Goal: Task Accomplishment & Management: Complete application form

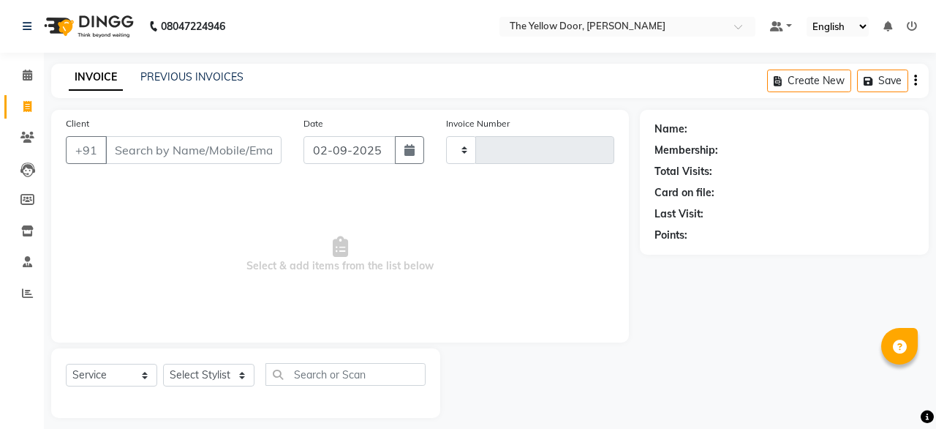
select select "service"
type input "02481"
select select "5650"
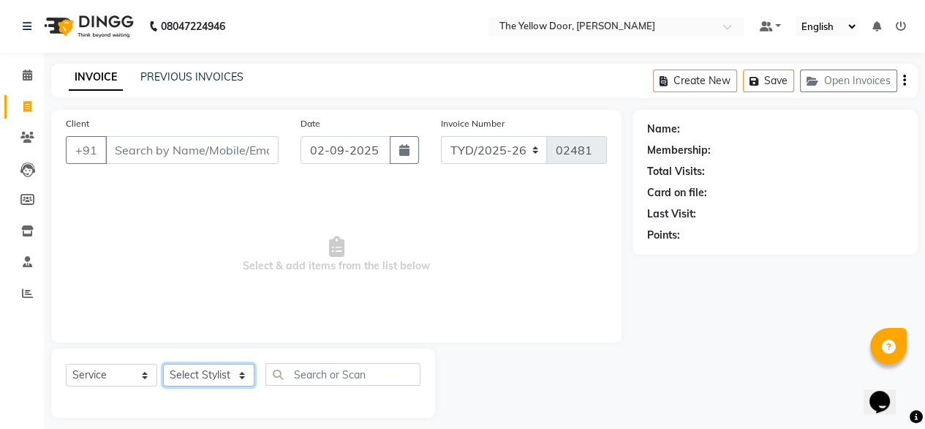
click at [186, 380] on select "Select Stylist" at bounding box center [208, 374] width 91 height 23
click at [186, 380] on select "Select Stylist [PERSON_NAME] [PERSON_NAME] [PERSON_NAME] Housekeeping Manager […" at bounding box center [208, 374] width 91 height 23
drag, startPoint x: 193, startPoint y: 368, endPoint x: 194, endPoint y: 322, distance: 46.1
click at [194, 322] on div "Client +91 Date [DATE] Invoice Number TYD/2025-26 V/[PHONE_NUMBER] Select & add…" at bounding box center [336, 264] width 592 height 308
select select "51707"
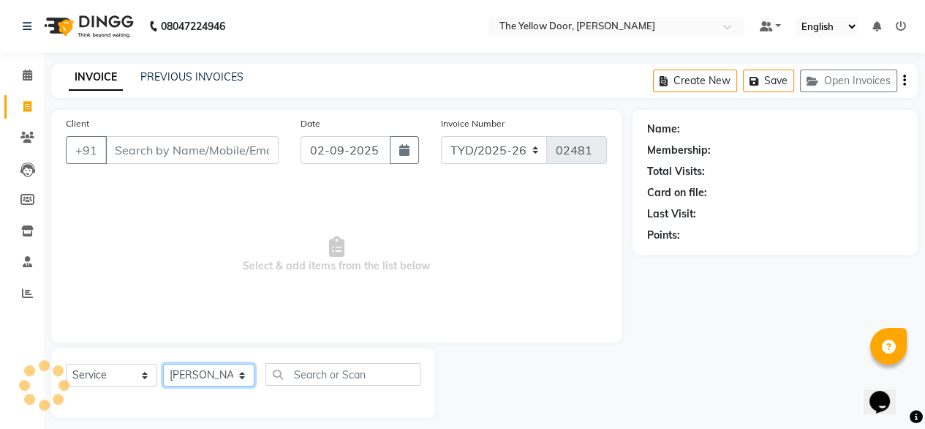
click at [163, 364] on select "Select Stylist [PERSON_NAME] [PERSON_NAME] [PERSON_NAME] Housekeeping Manager […" at bounding box center [208, 374] width 91 height 23
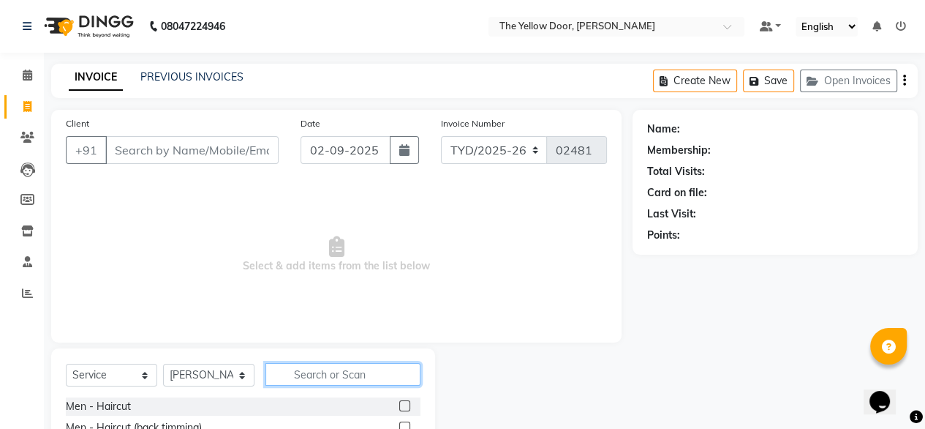
click at [296, 372] on input "text" at bounding box center [342, 374] width 155 height 23
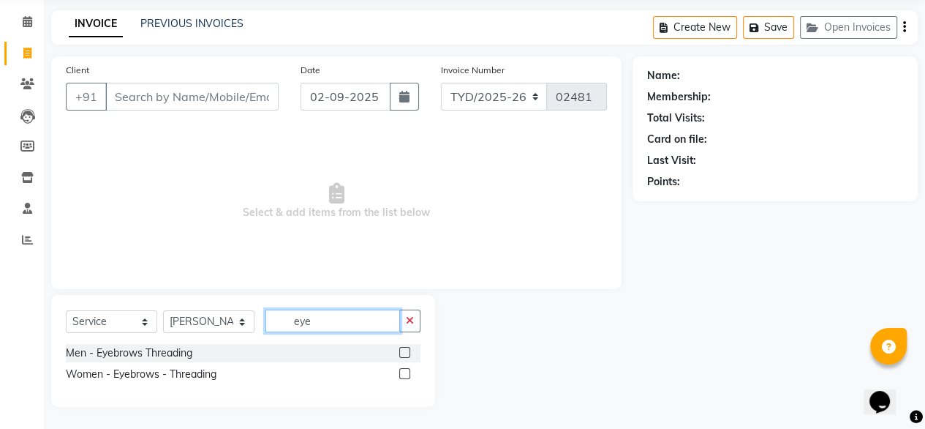
type input "eye"
click at [210, 381] on div "Women - Eyebrows - Threading" at bounding box center [243, 374] width 355 height 18
click at [205, 377] on div "Women - Eyebrows - Threading" at bounding box center [141, 373] width 151 height 15
checkbox input "false"
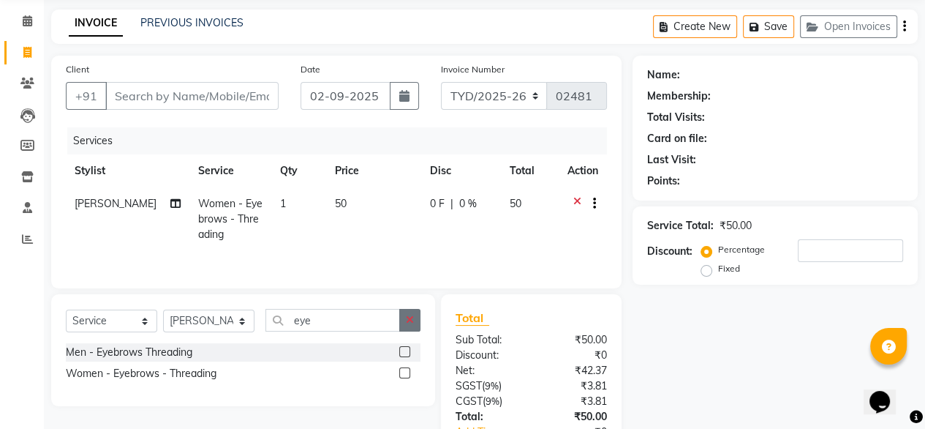
click at [412, 323] on icon "button" at bounding box center [410, 319] width 8 height 10
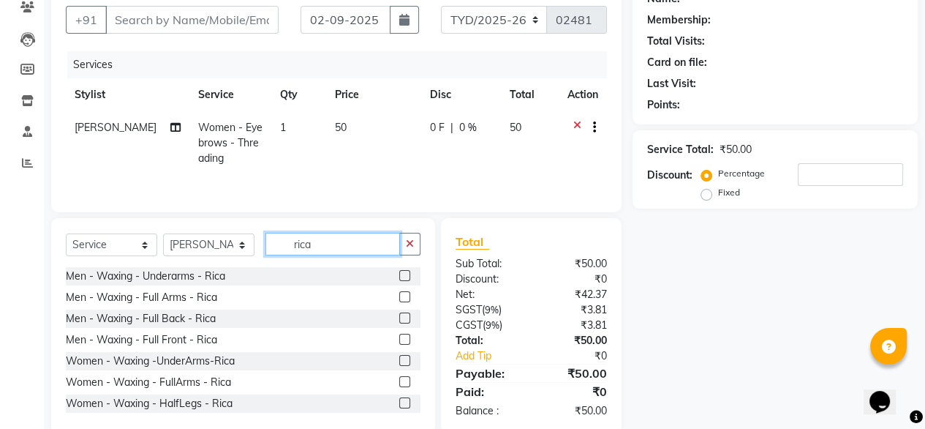
scroll to position [158, 0]
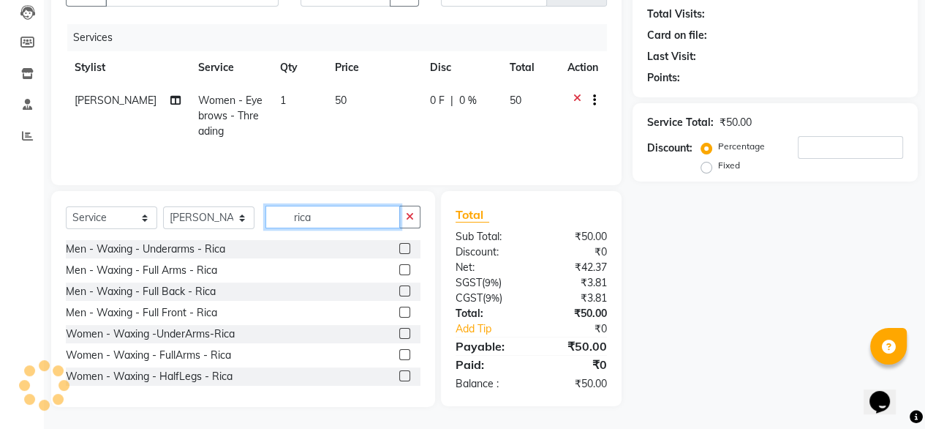
type input "rica"
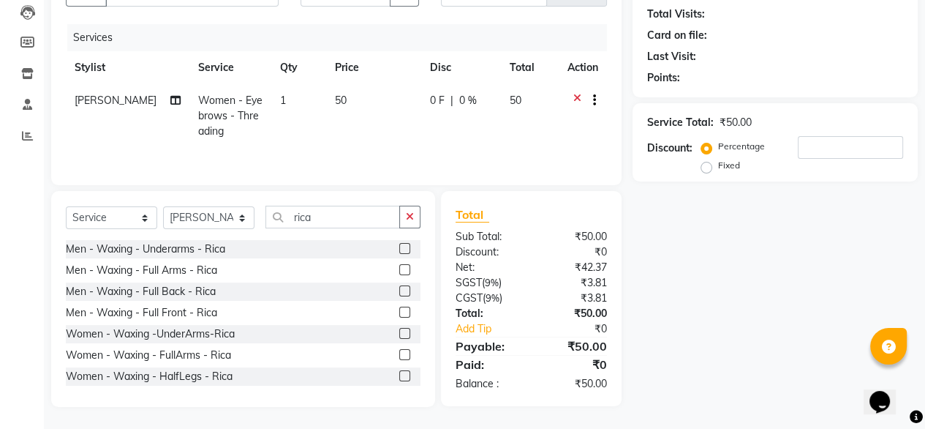
click at [399, 332] on label at bounding box center [404, 333] width 11 height 11
click at [399, 332] on input "checkbox" at bounding box center [404, 334] width 10 height 10
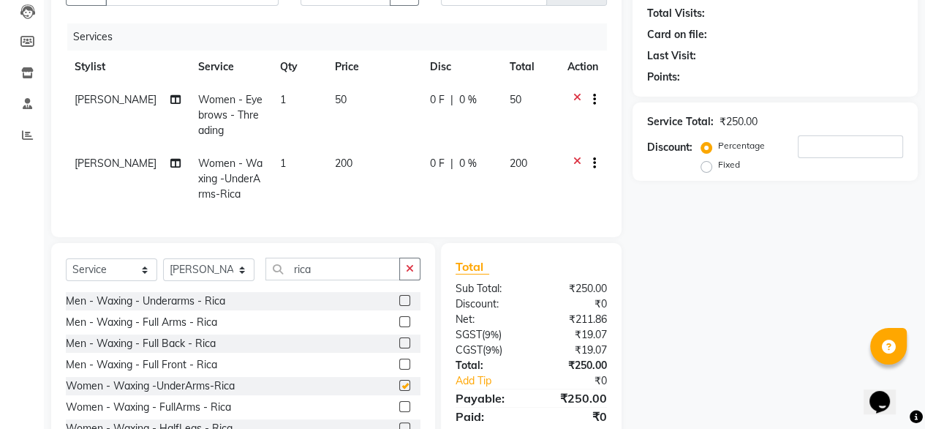
checkbox input "false"
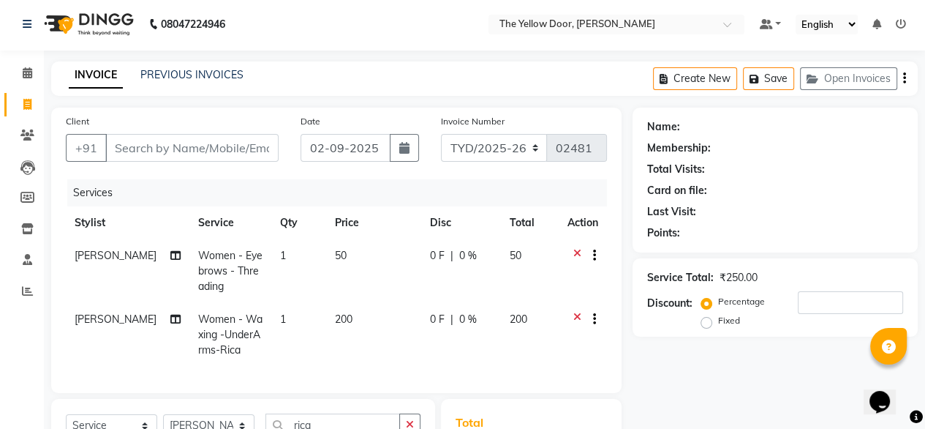
scroll to position [0, 0]
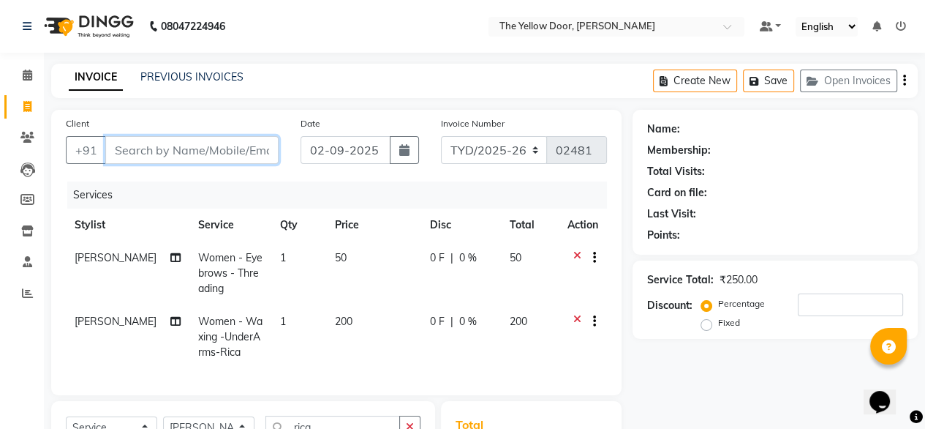
click at [181, 156] on input "Client" at bounding box center [191, 150] width 173 height 28
type input "7"
type input "0"
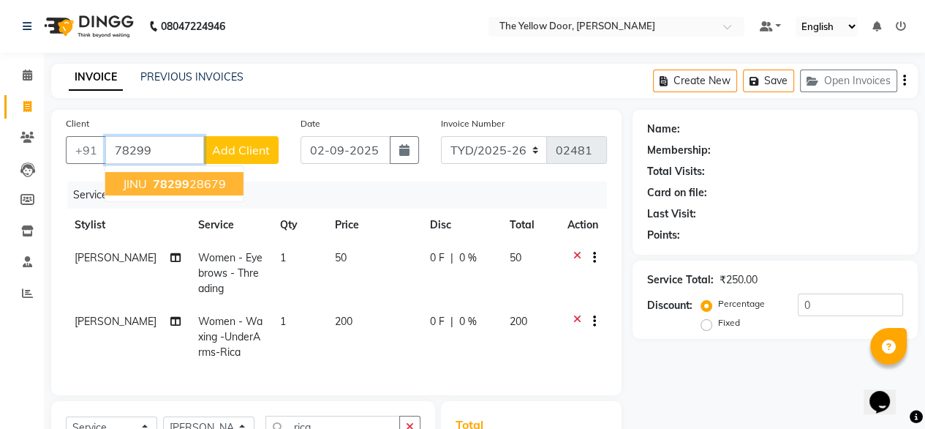
click at [214, 182] on ngb-highlight "78299 28679" at bounding box center [188, 183] width 76 height 15
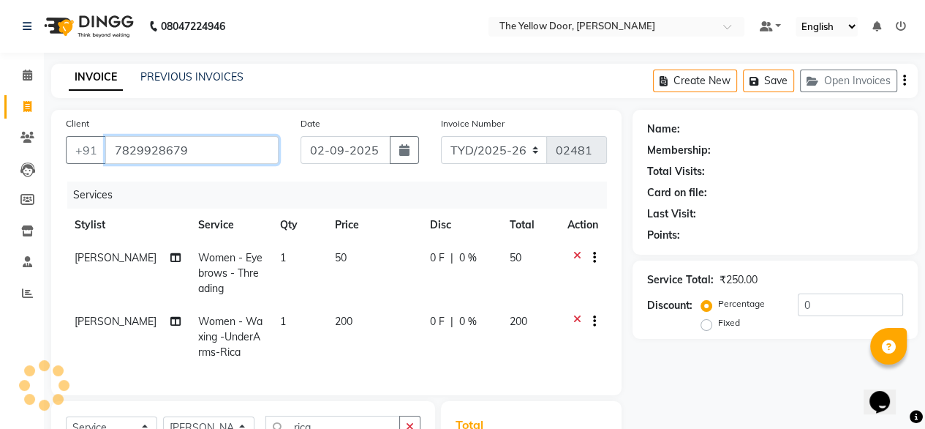
type input "7829928679"
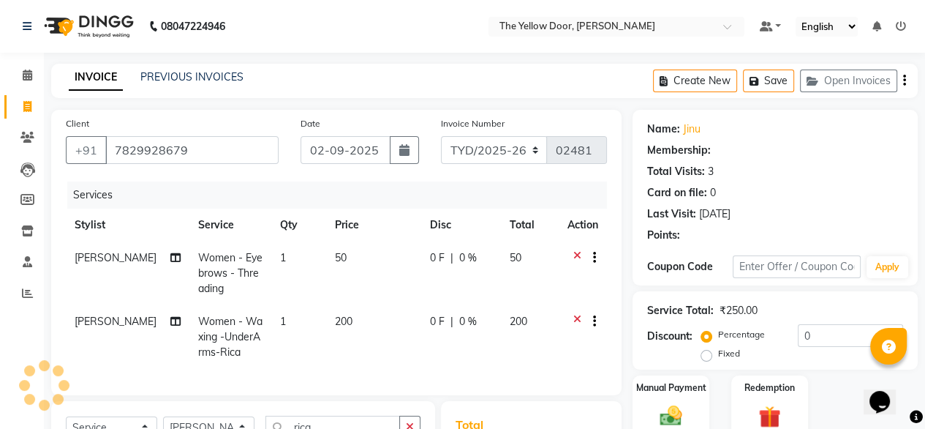
select select "1: Object"
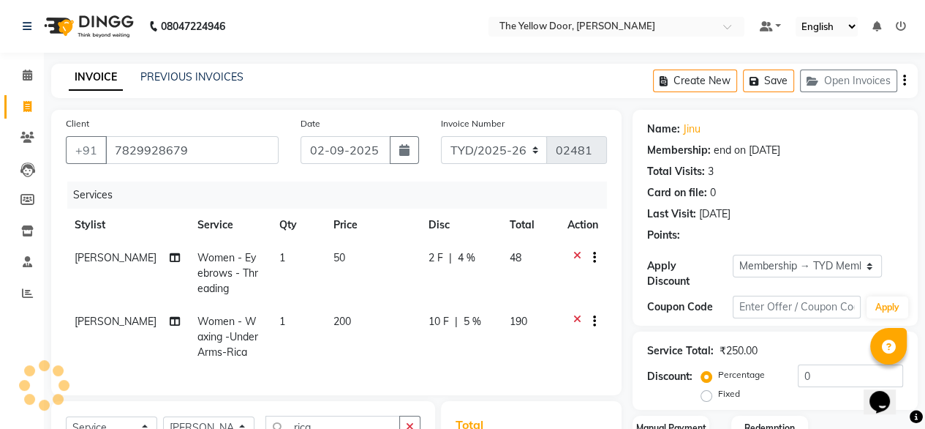
radio input "false"
radio input "true"
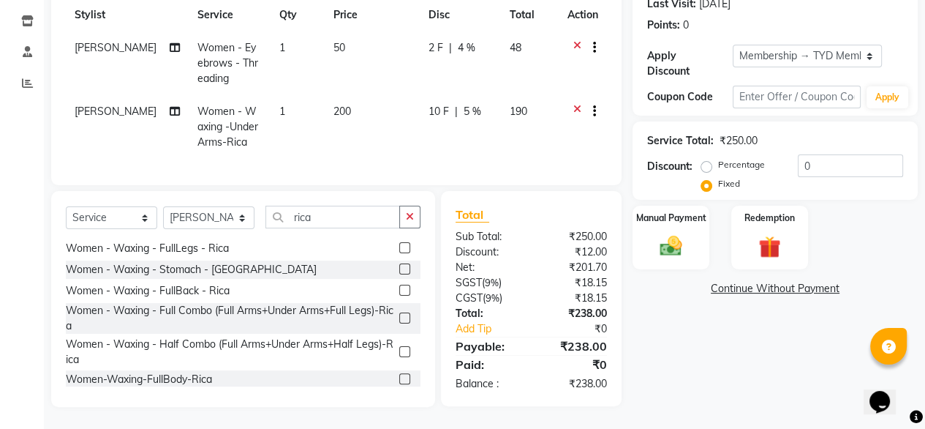
scroll to position [154, 0]
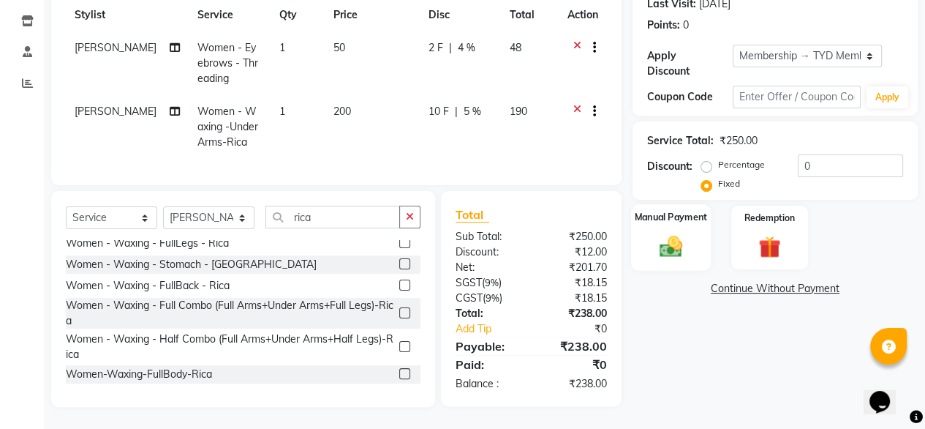
click at [702, 223] on div "Manual Payment" at bounding box center [671, 237] width 80 height 67
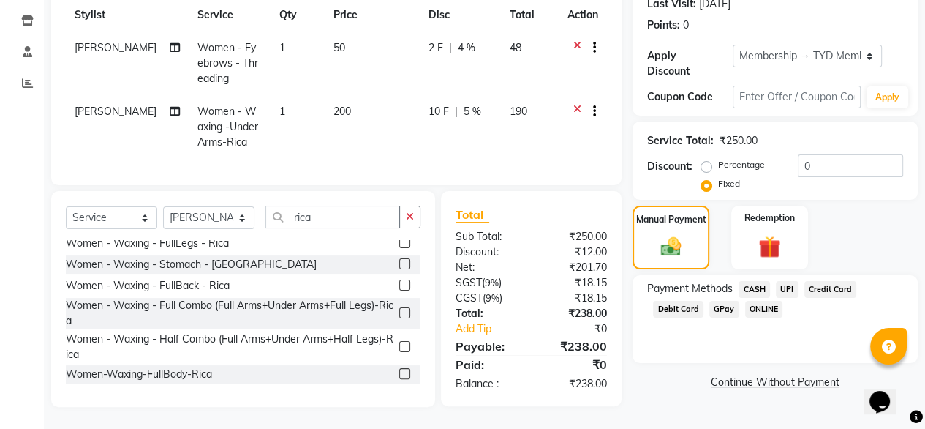
click at [791, 281] on span "UPI" at bounding box center [787, 289] width 23 height 17
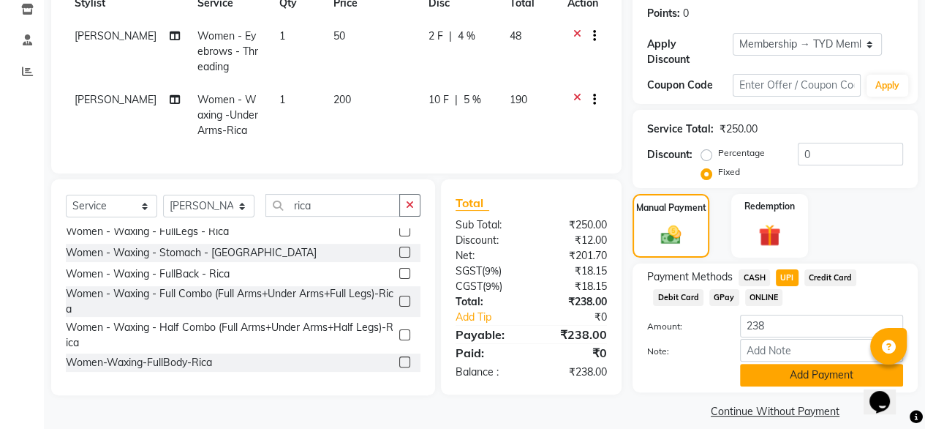
click at [813, 364] on button "Add Payment" at bounding box center [821, 374] width 163 height 23
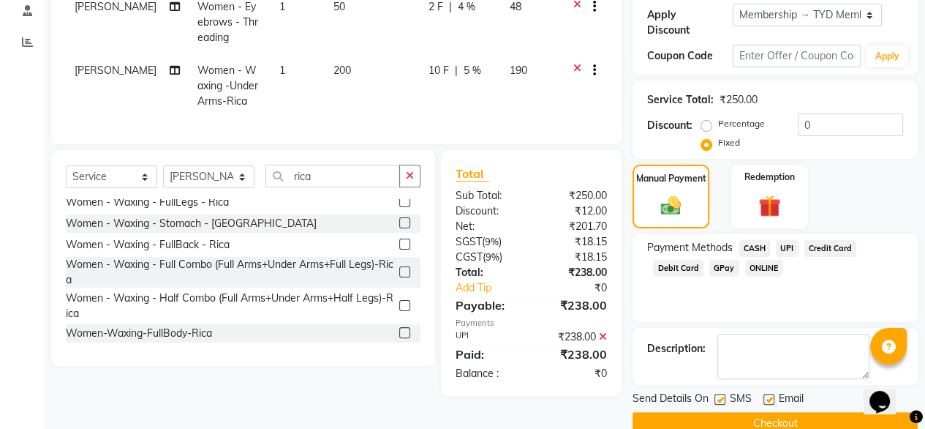
scroll to position [266, 0]
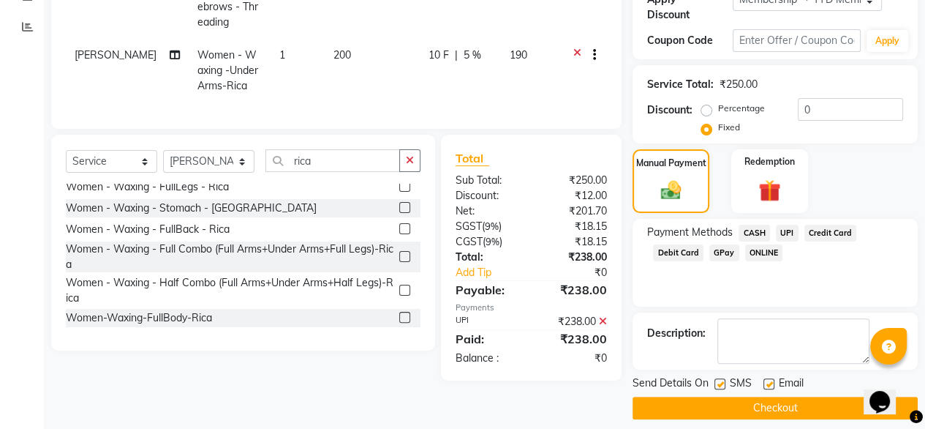
click at [758, 396] on button "Checkout" at bounding box center [775, 407] width 285 height 23
